Goal: Find specific page/section: Find specific page/section

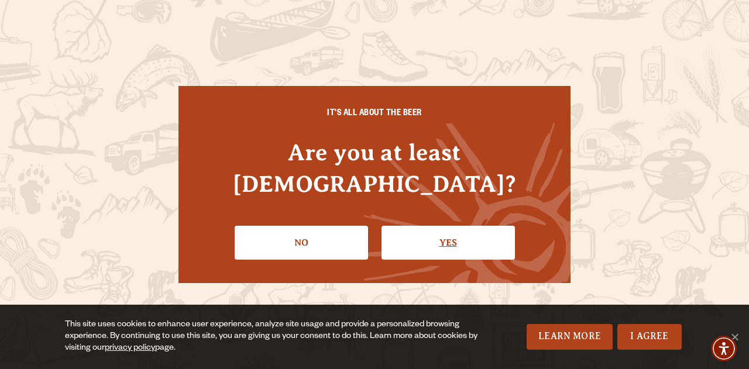
click at [455, 239] on link "Yes" at bounding box center [448, 243] width 133 height 34
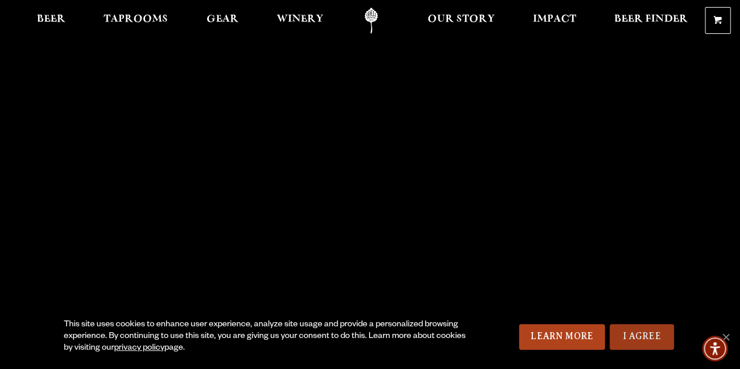
click at [658, 334] on link "I Agree" at bounding box center [642, 337] width 64 height 26
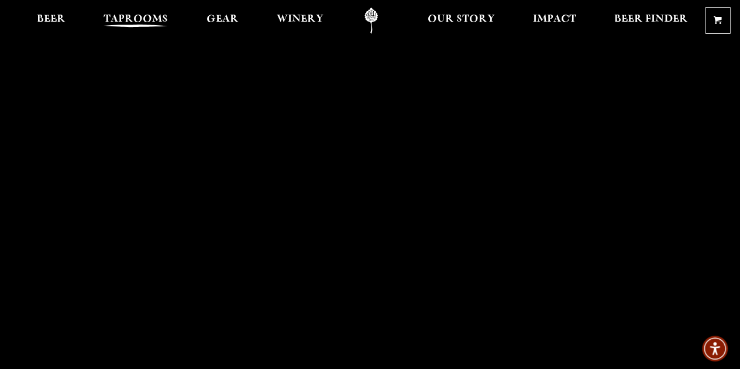
click at [142, 24] on span "Taprooms" at bounding box center [136, 19] width 64 height 9
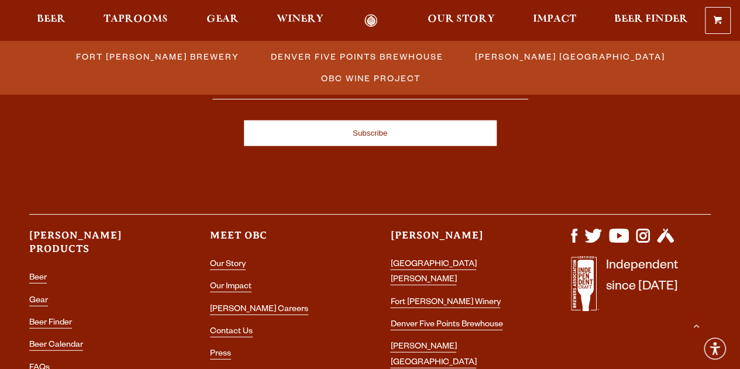
scroll to position [1313, 0]
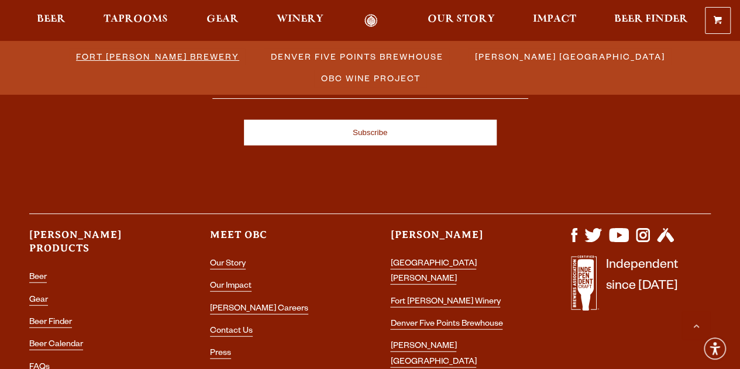
click at [122, 50] on span "Fort [PERSON_NAME] Brewery" at bounding box center [157, 56] width 163 height 17
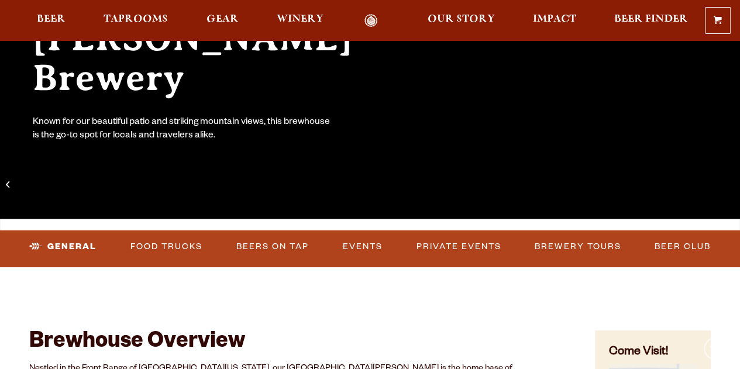
scroll to position [219, 0]
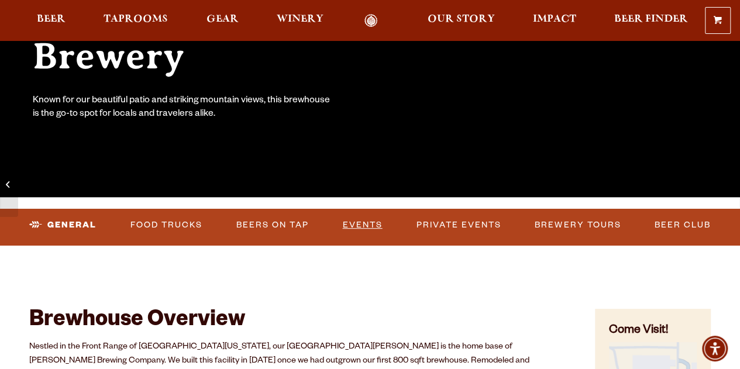
click at [350, 222] on link "Events" at bounding box center [362, 225] width 49 height 27
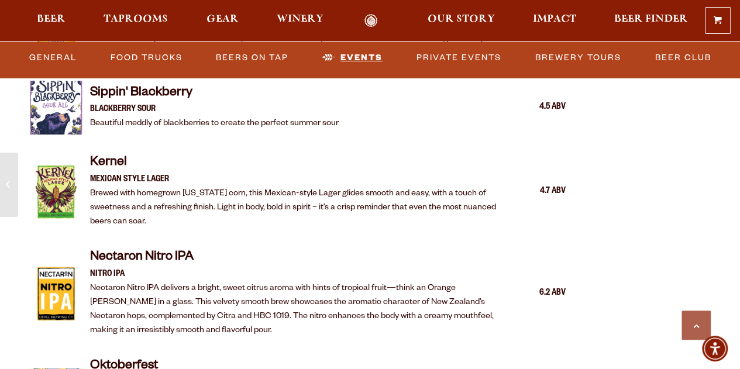
scroll to position [2000, 0]
